Goal: Transaction & Acquisition: Purchase product/service

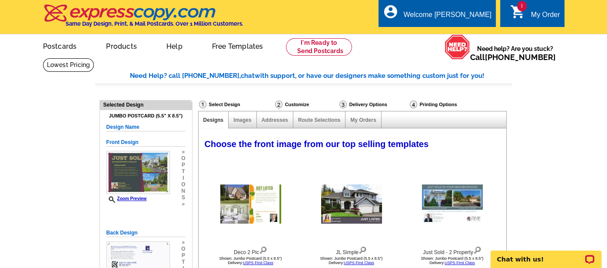
select select "785"
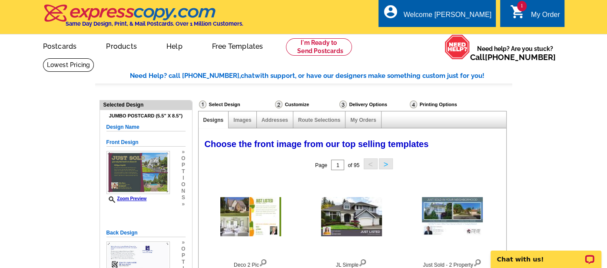
click at [517, 10] on icon "shopping_cart" at bounding box center [518, 12] width 16 height 16
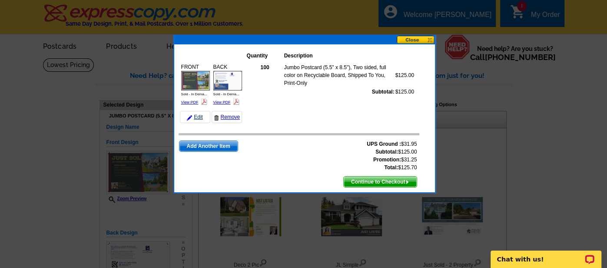
click at [198, 116] on link "Edit" at bounding box center [195, 117] width 30 height 12
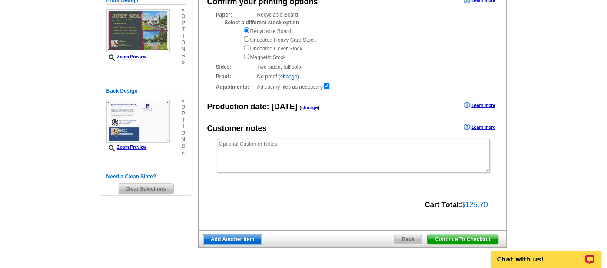
scroll to position [110, 0]
click at [456, 238] on span "Continue To Checkout" at bounding box center [462, 238] width 70 height 10
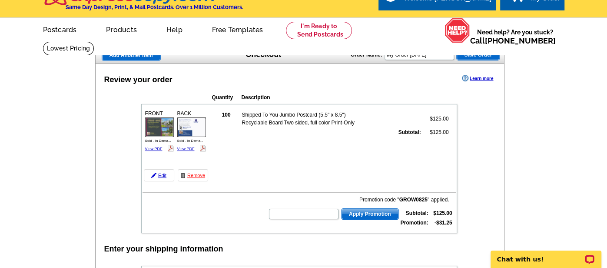
scroll to position [17, 0]
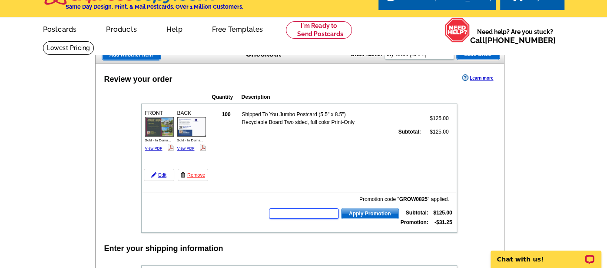
click at [278, 211] on input "text" at bounding box center [303, 213] width 69 height 10
type input "grow0725"
click at [368, 212] on span "Apply Promotion" at bounding box center [369, 213] width 57 height 10
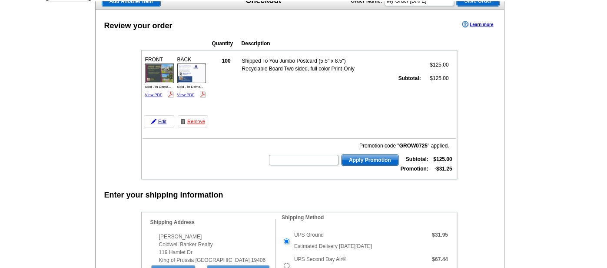
scroll to position [0, 0]
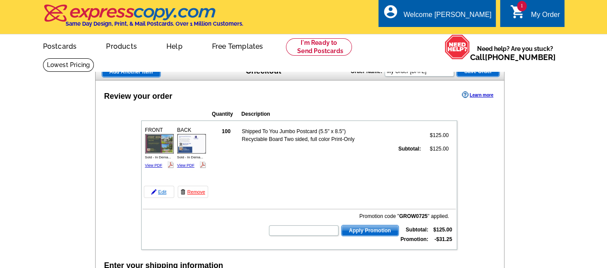
click at [163, 190] on link "Edit" at bounding box center [159, 191] width 30 height 12
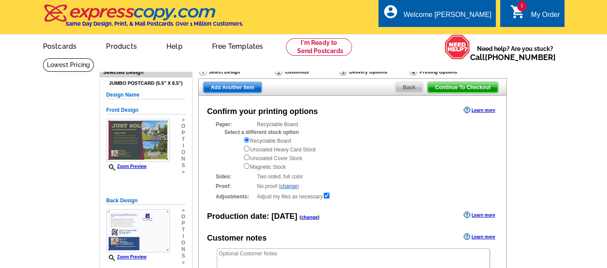
click at [368, 71] on div "Delivery Options" at bounding box center [373, 72] width 70 height 11
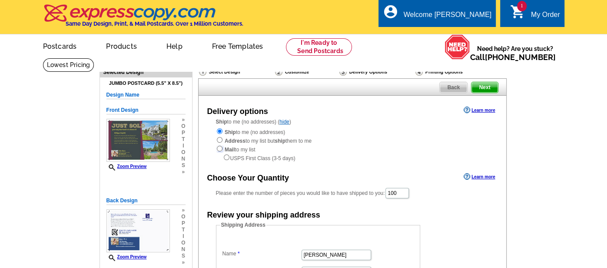
click at [219, 149] on input "radio" at bounding box center [220, 148] width 6 height 6
radio input "true"
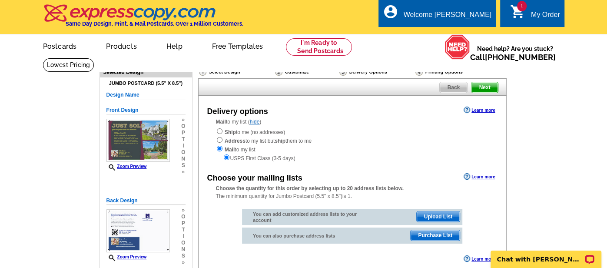
click at [436, 234] on span "Purchase List" at bounding box center [434, 235] width 49 height 10
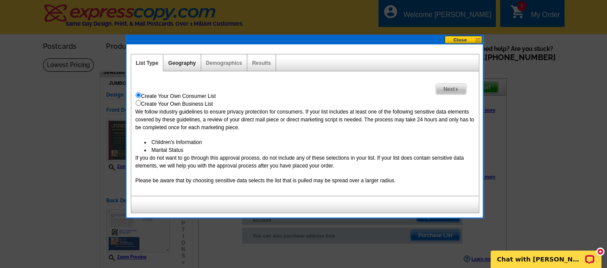
click at [182, 64] on link "Geography" at bounding box center [181, 63] width 27 height 6
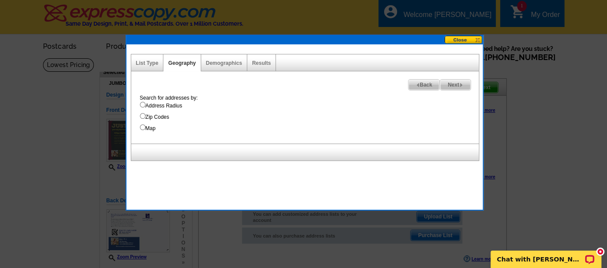
click at [142, 103] on input "Address Radius" at bounding box center [143, 105] width 6 height 6
radio input "true"
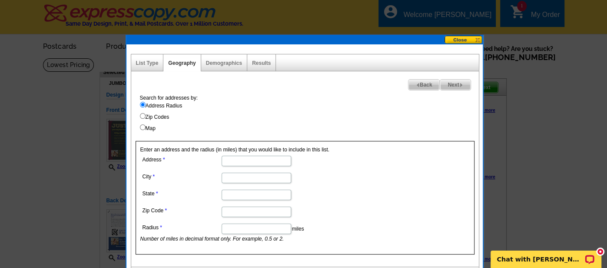
click at [245, 163] on input "Address" at bounding box center [256, 160] width 69 height 10
type input "802 Upper Gulph Rd"
type input "Wayne"
type input "PA"
type input "19087"
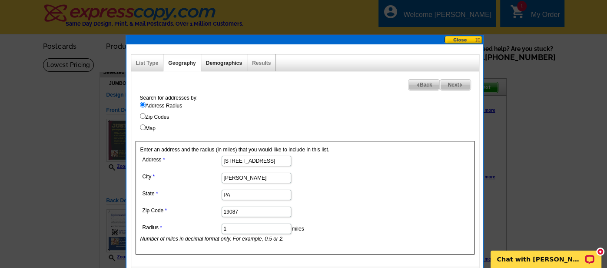
type input "1"
click at [222, 64] on link "Demographics" at bounding box center [224, 63] width 36 height 6
select select
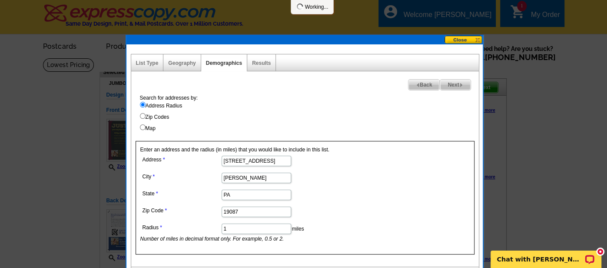
select select
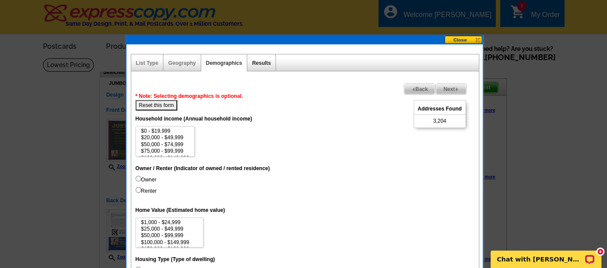
click at [259, 61] on link "Results" at bounding box center [261, 63] width 19 height 6
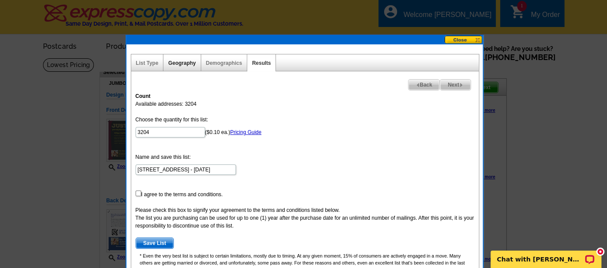
click at [185, 61] on link "Geography" at bounding box center [181, 63] width 27 height 6
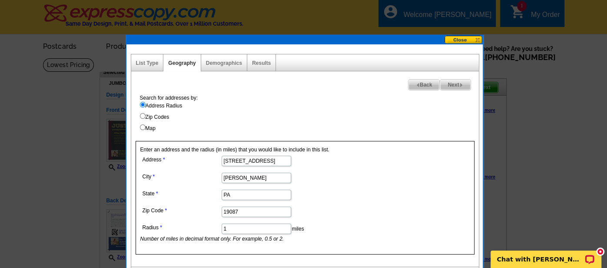
click at [236, 227] on input "1" at bounding box center [256, 228] width 69 height 10
type input ".5"
click at [261, 62] on link "Results" at bounding box center [261, 63] width 19 height 6
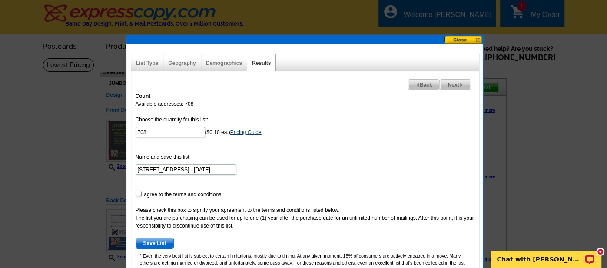
click at [261, 130] on link "Pricing Guide" at bounding box center [245, 132] width 31 height 6
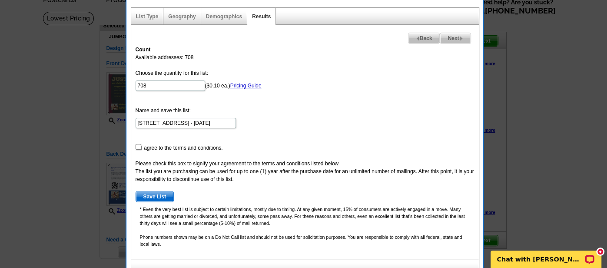
scroll to position [47, 0]
click at [138, 144] on input "checkbox" at bounding box center [139, 146] width 6 height 6
checkbox input "true"
click at [155, 194] on span "Save List" at bounding box center [155, 196] width 38 height 10
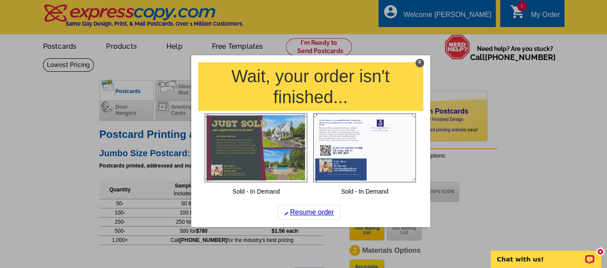
click at [420, 63] on div "X" at bounding box center [419, 63] width 9 height 9
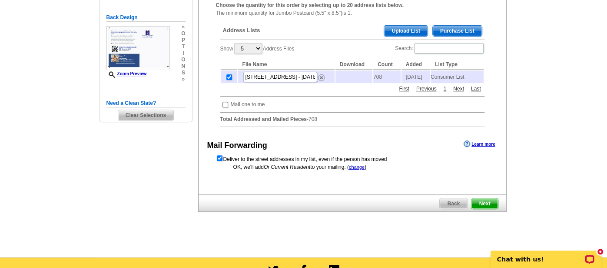
scroll to position [182, 0]
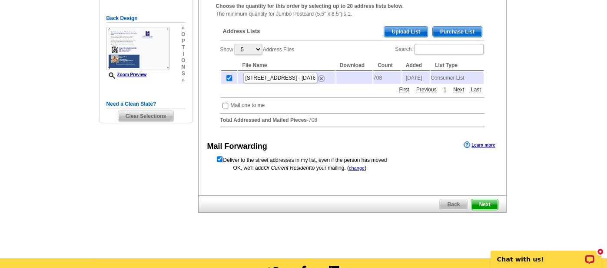
click at [486, 204] on span "Next" at bounding box center [484, 204] width 26 height 10
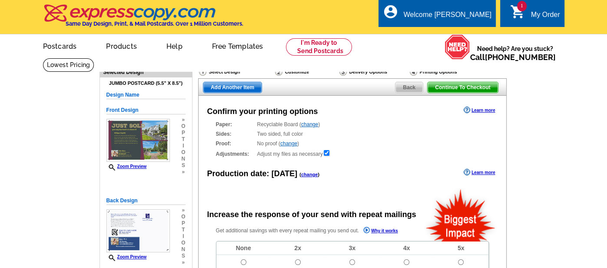
radio input "false"
click at [361, 72] on div "Delivery Options" at bounding box center [373, 72] width 70 height 11
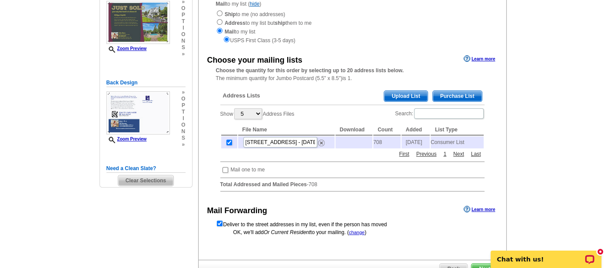
scroll to position [118, 0]
click at [382, 143] on td "708" at bounding box center [386, 142] width 27 height 12
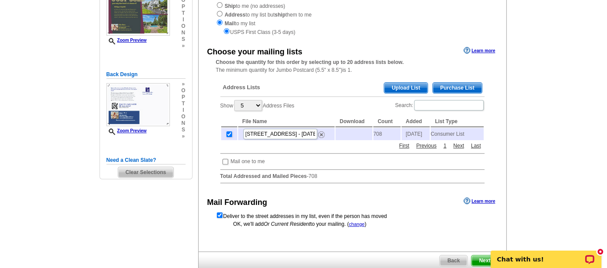
scroll to position [127, 0]
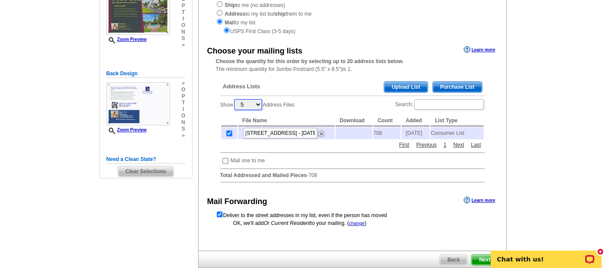
click at [258, 103] on select "5 10 25 50 100" at bounding box center [248, 104] width 28 height 11
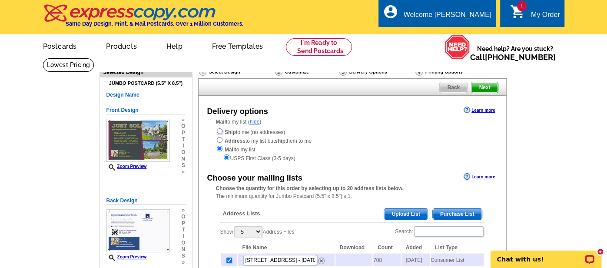
click at [218, 131] on input "radio" at bounding box center [220, 131] width 6 height 6
radio input "true"
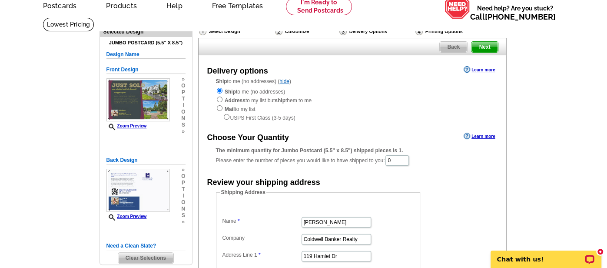
scroll to position [41, 0]
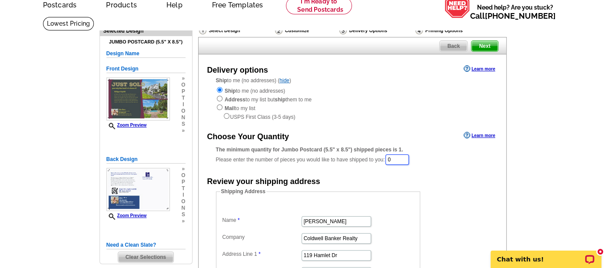
click at [405, 161] on input "0" at bounding box center [396, 159] width 23 height 10
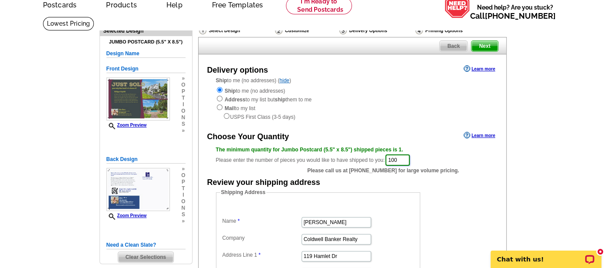
type input "100"
click at [451, 185] on div "Review your shipping address" at bounding box center [352, 181] width 308 height 13
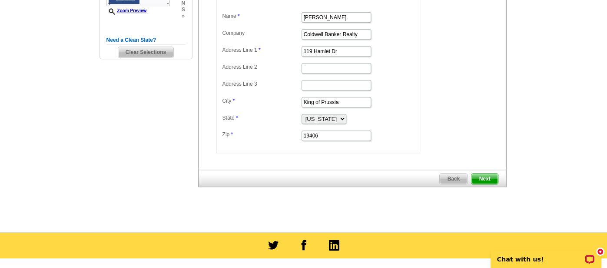
scroll to position [246, 0]
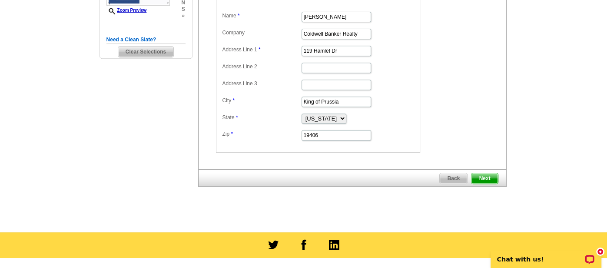
click at [489, 175] on span "Next" at bounding box center [484, 178] width 26 height 10
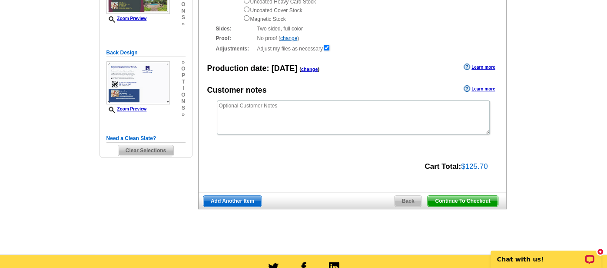
scroll to position [147, 0]
click at [440, 201] on span "Continue To Checkout" at bounding box center [462, 201] width 70 height 10
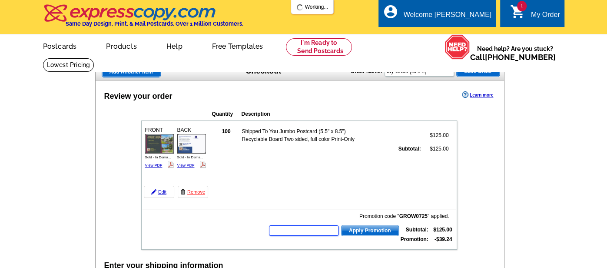
click at [293, 228] on input "text" at bounding box center [303, 230] width 69 height 10
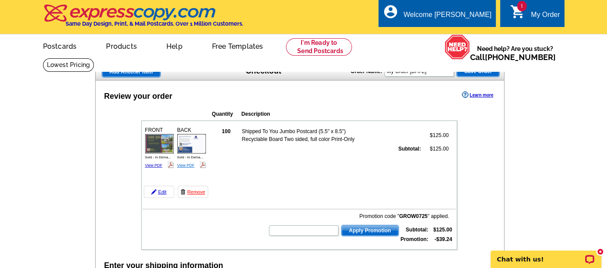
click at [186, 163] on link "View PDF" at bounding box center [185, 165] width 17 height 4
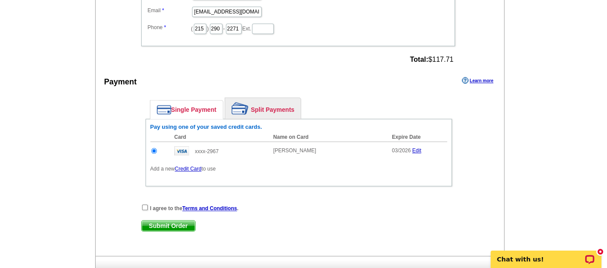
scroll to position [507, 0]
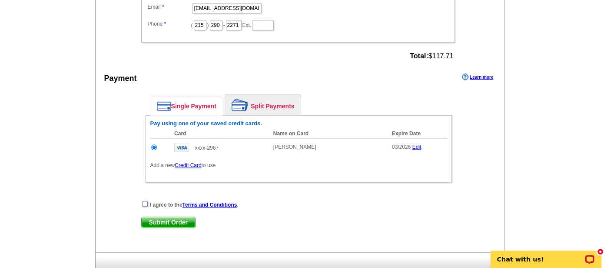
click at [145, 201] on input "checkbox" at bounding box center [145, 204] width 6 height 6
checkbox input "true"
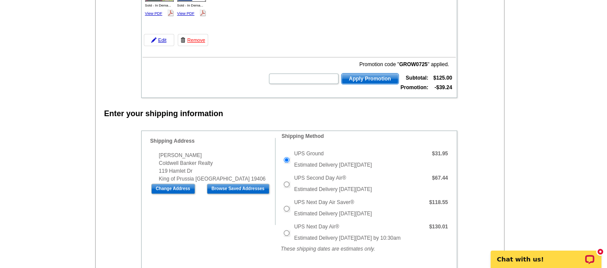
scroll to position [151, 0]
click at [285, 157] on input "UPS Ground" at bounding box center [287, 160] width 6 height 6
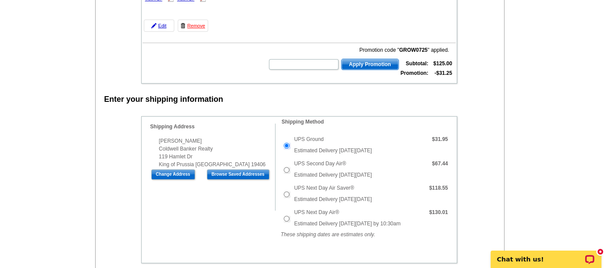
scroll to position [166, 0]
click at [286, 142] on input "UPS Ground" at bounding box center [287, 145] width 6 height 6
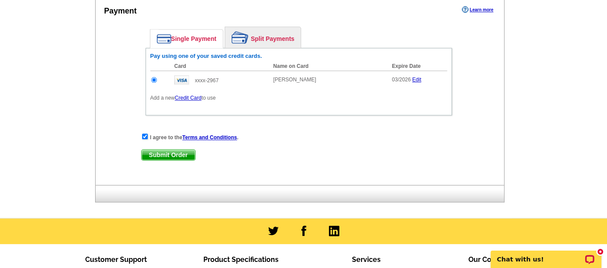
scroll to position [575, 0]
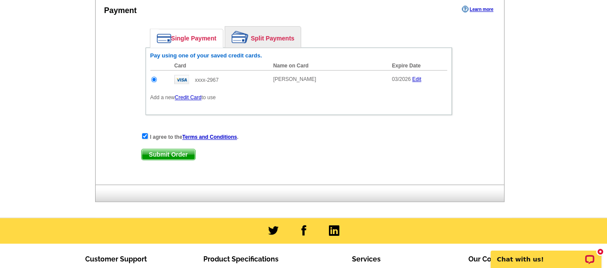
click at [171, 149] on span "Submit Order" at bounding box center [168, 154] width 53 height 10
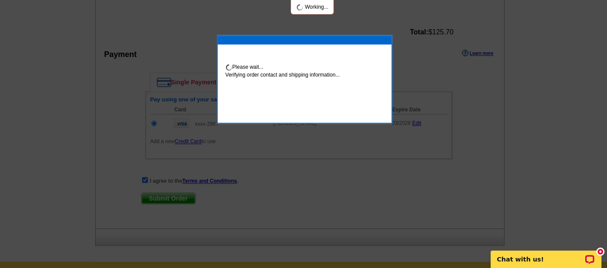
scroll to position [619, 0]
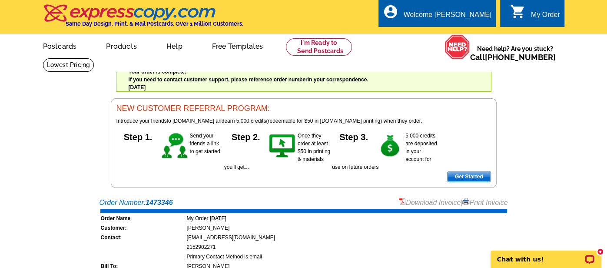
click at [405, 224] on td "[PERSON_NAME]" at bounding box center [346, 227] width 321 height 9
